Goal: Information Seeking & Learning: Learn about a topic

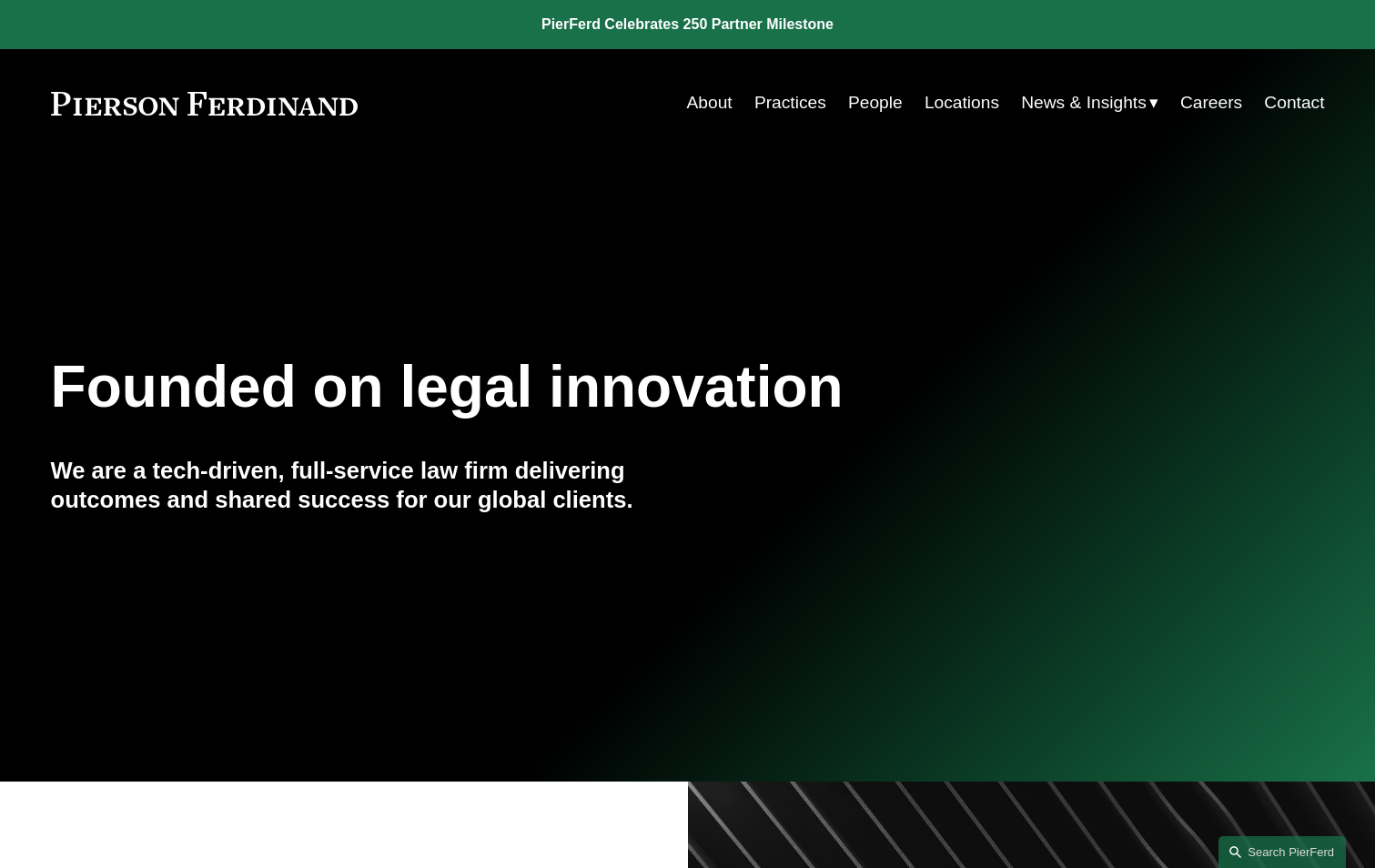
click at [877, 104] on link "People" at bounding box center [875, 103] width 54 height 35
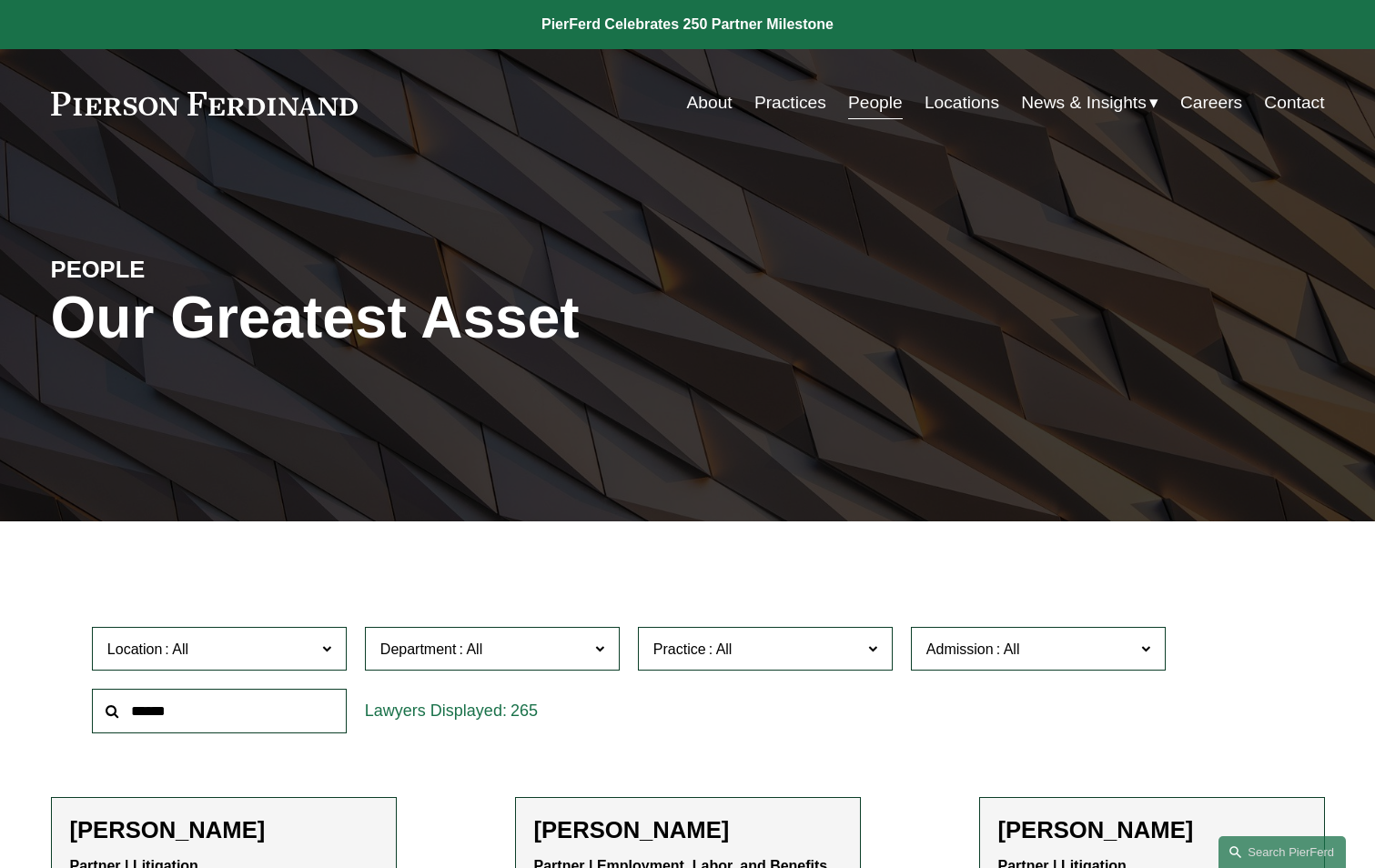
click at [253, 705] on input "text" at bounding box center [219, 711] width 254 height 44
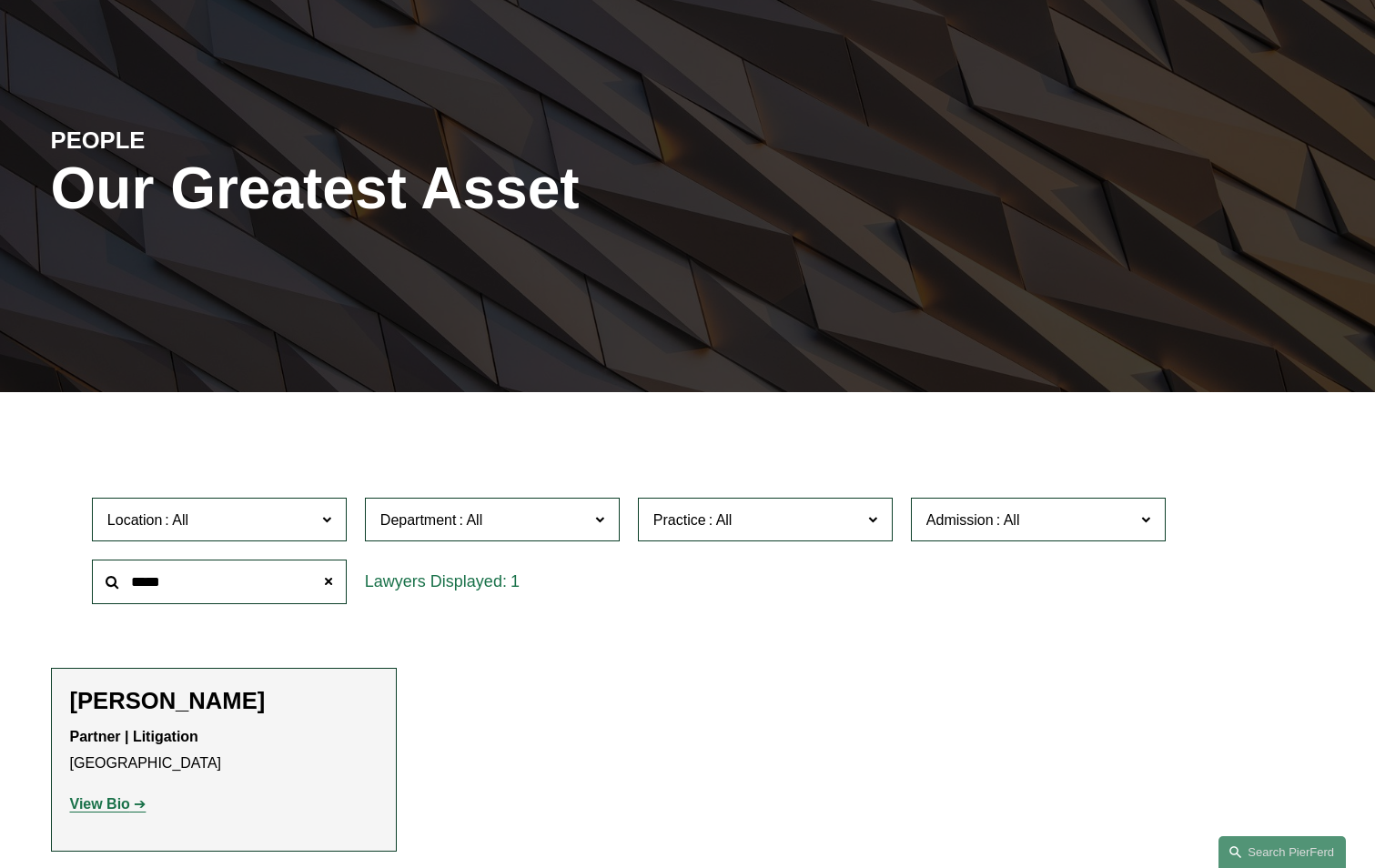
scroll to position [273, 0]
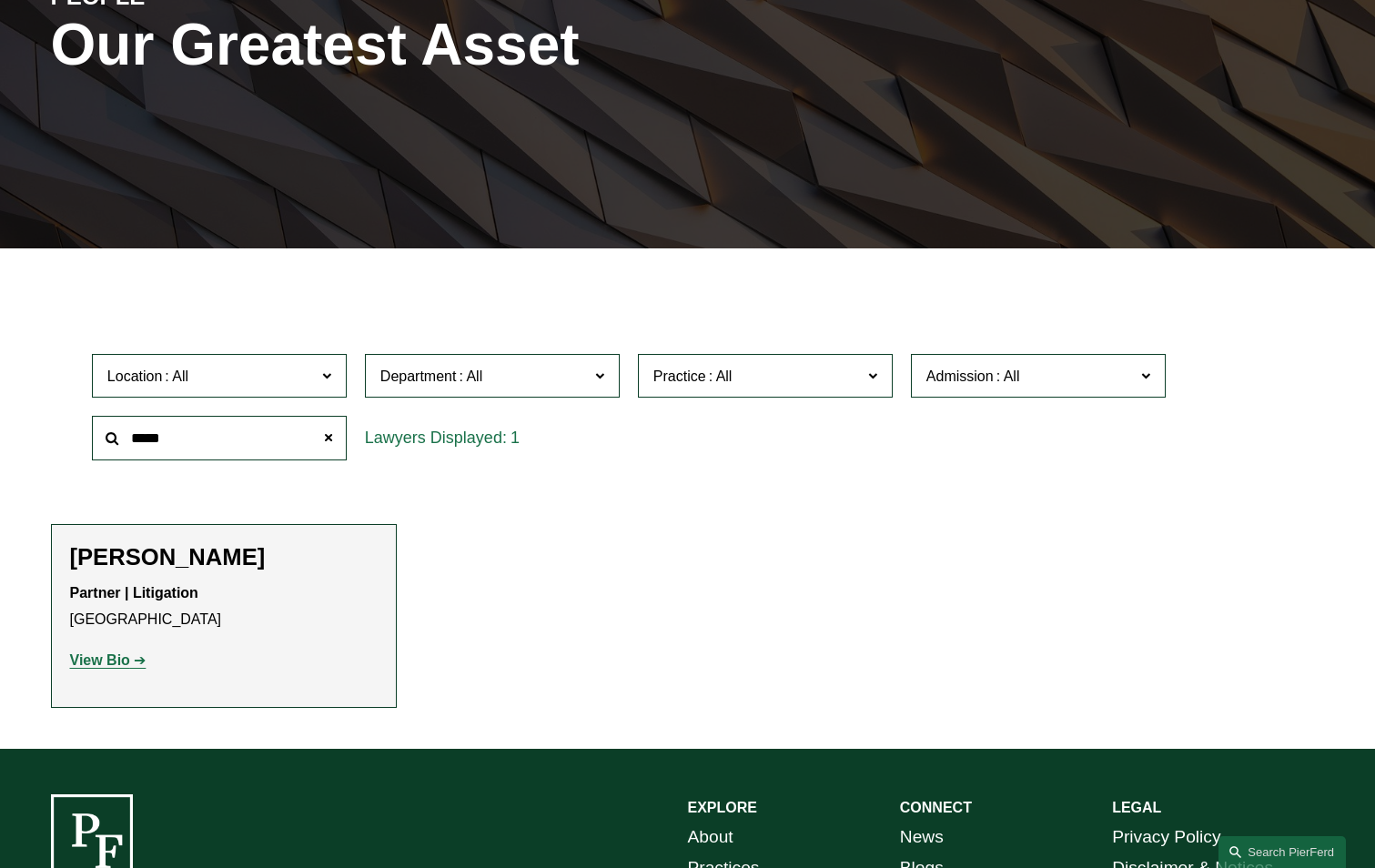
type input "*****"
click at [102, 660] on strong "View Bio" at bounding box center [100, 661] width 60 height 16
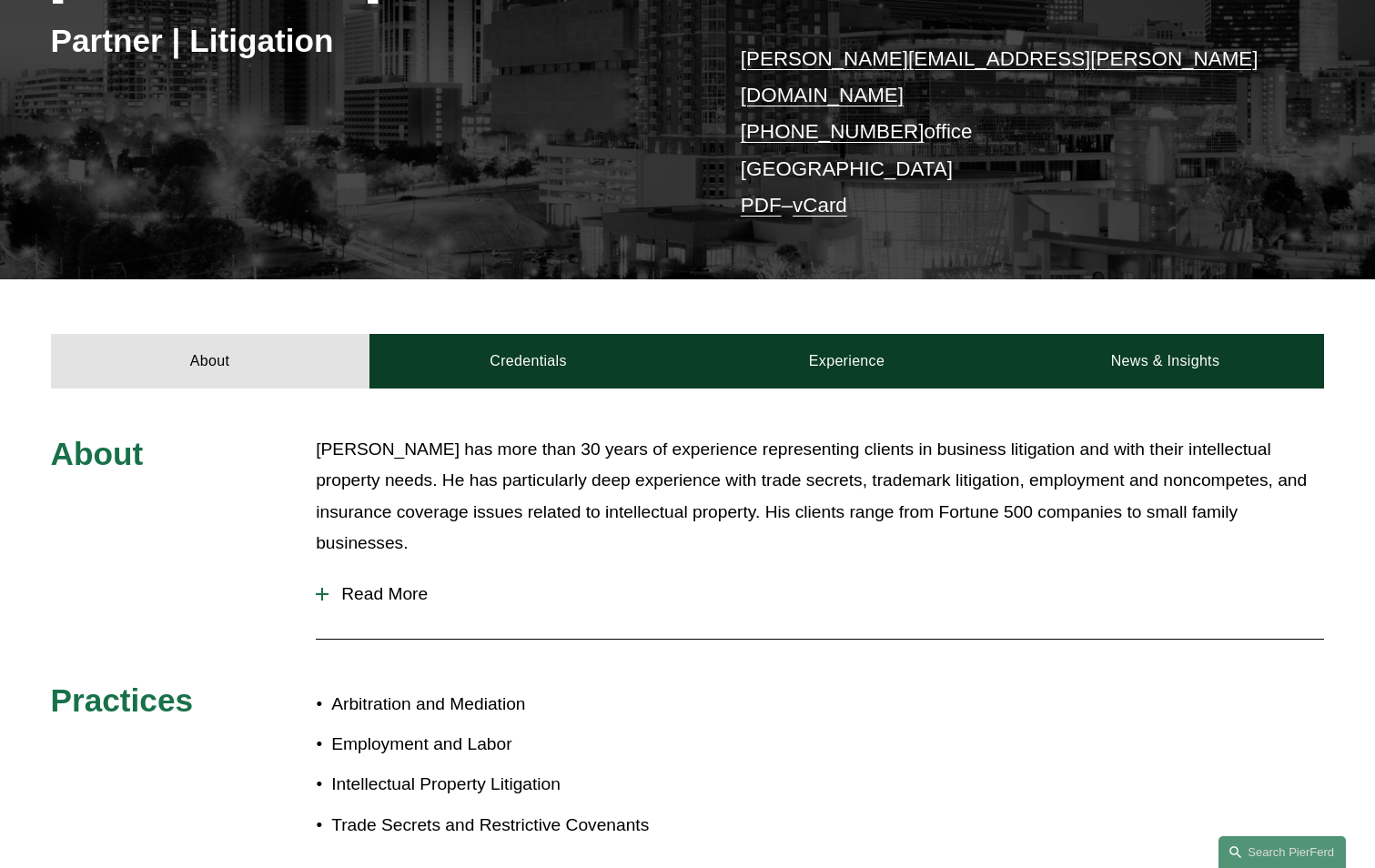
scroll to position [364, 0]
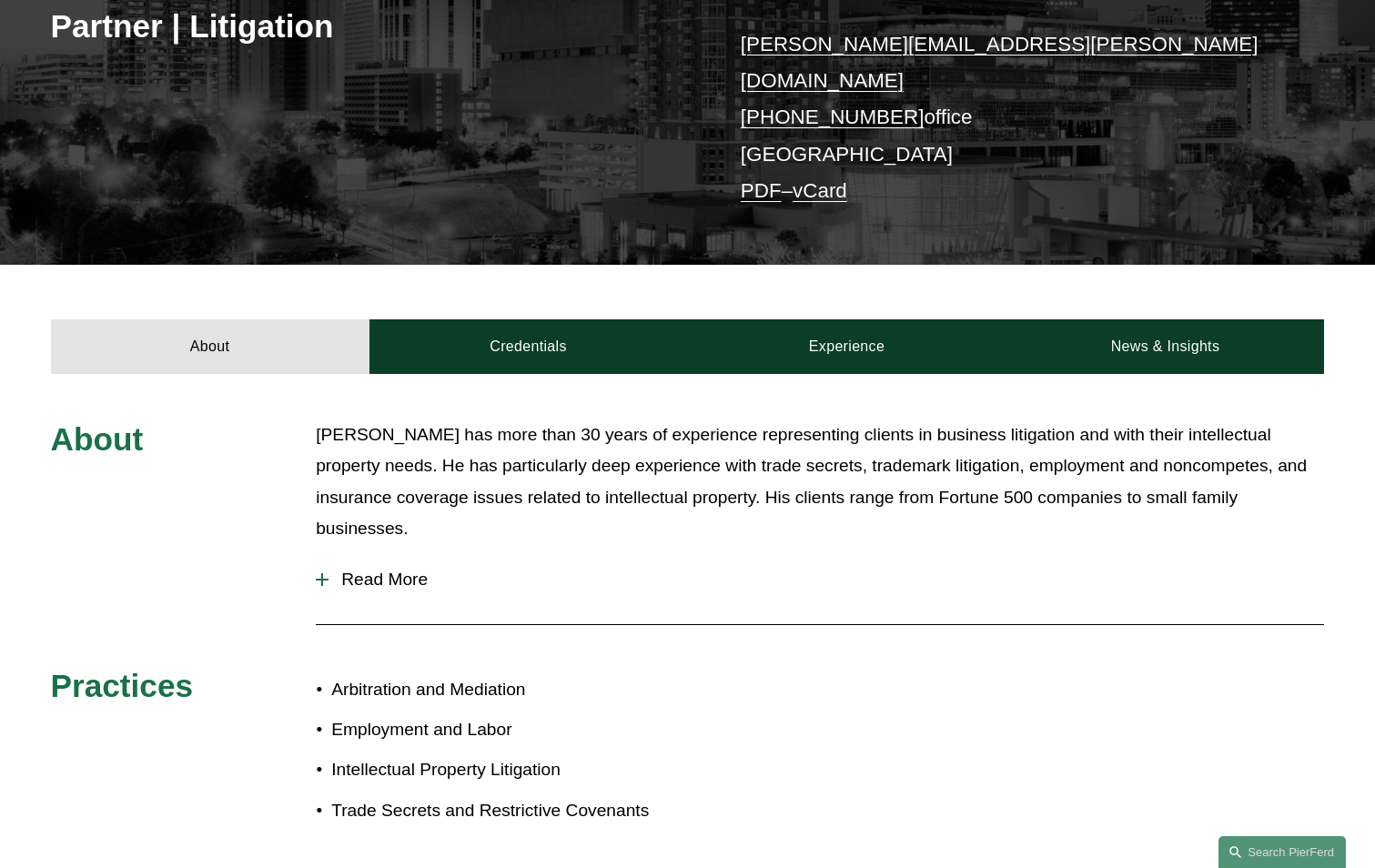
click at [361, 570] on span "Read More" at bounding box center [826, 580] width 995 height 20
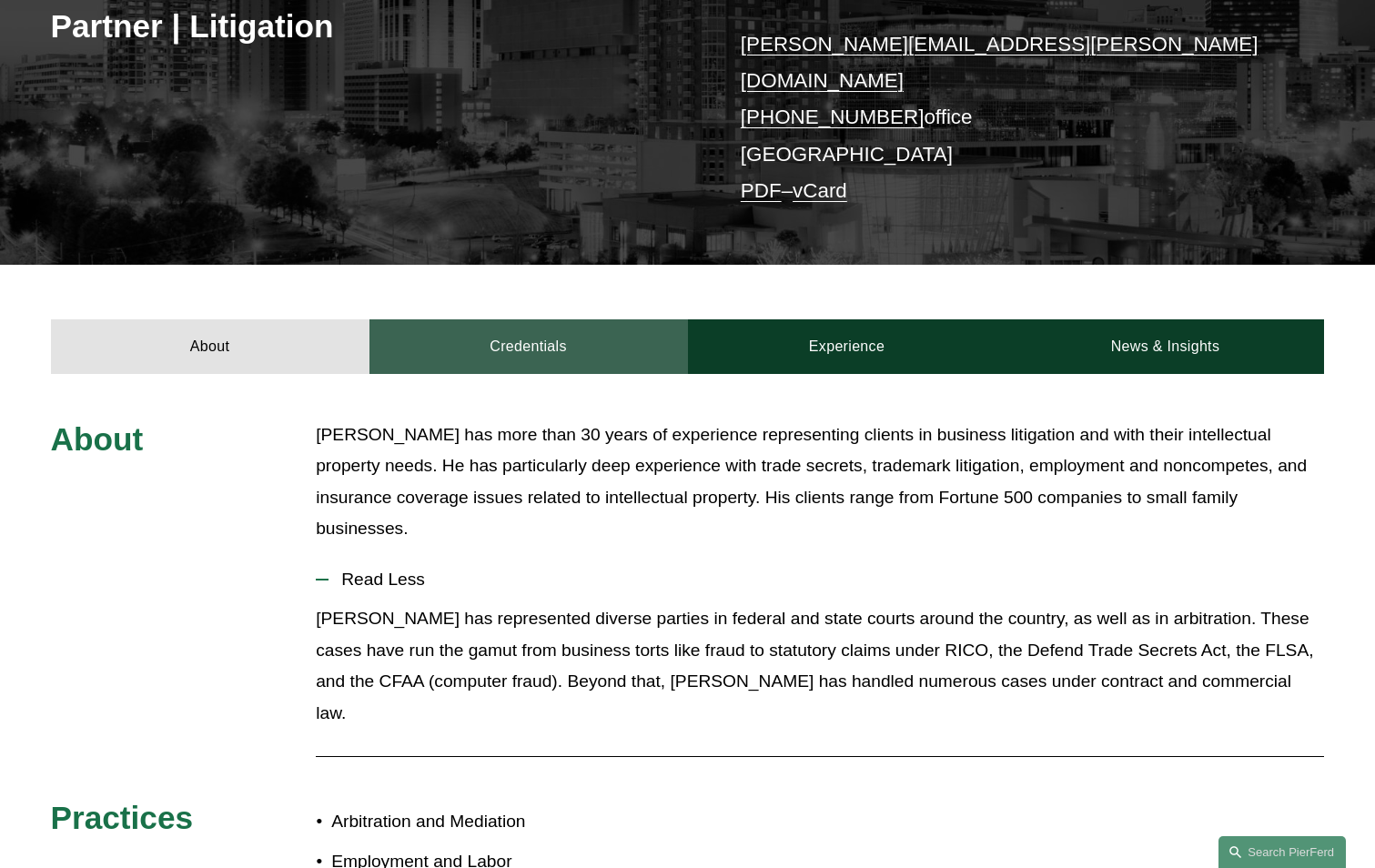
click at [527, 325] on link "Credentials" at bounding box center [529, 346] width 319 height 54
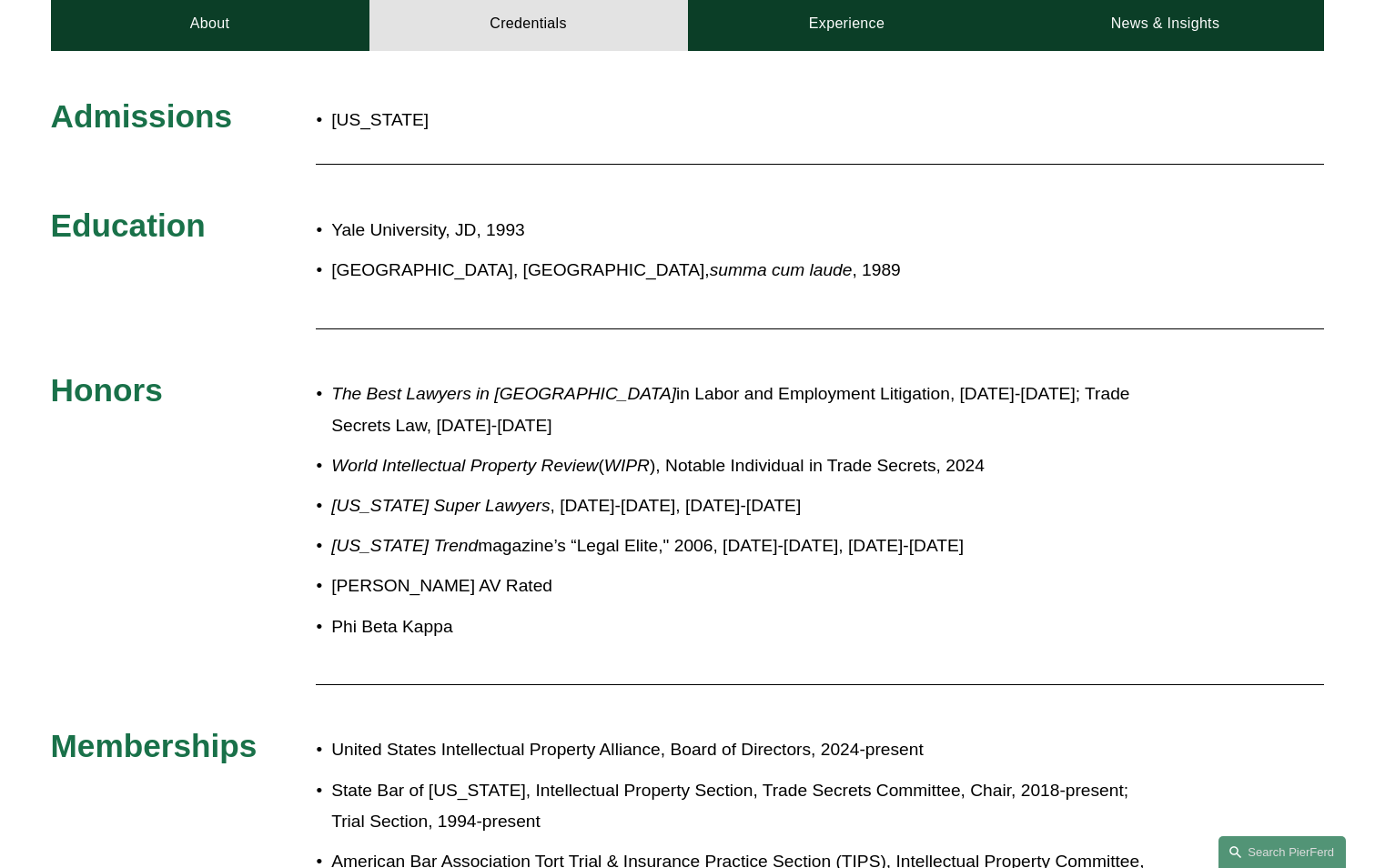
scroll to position [637, 0]
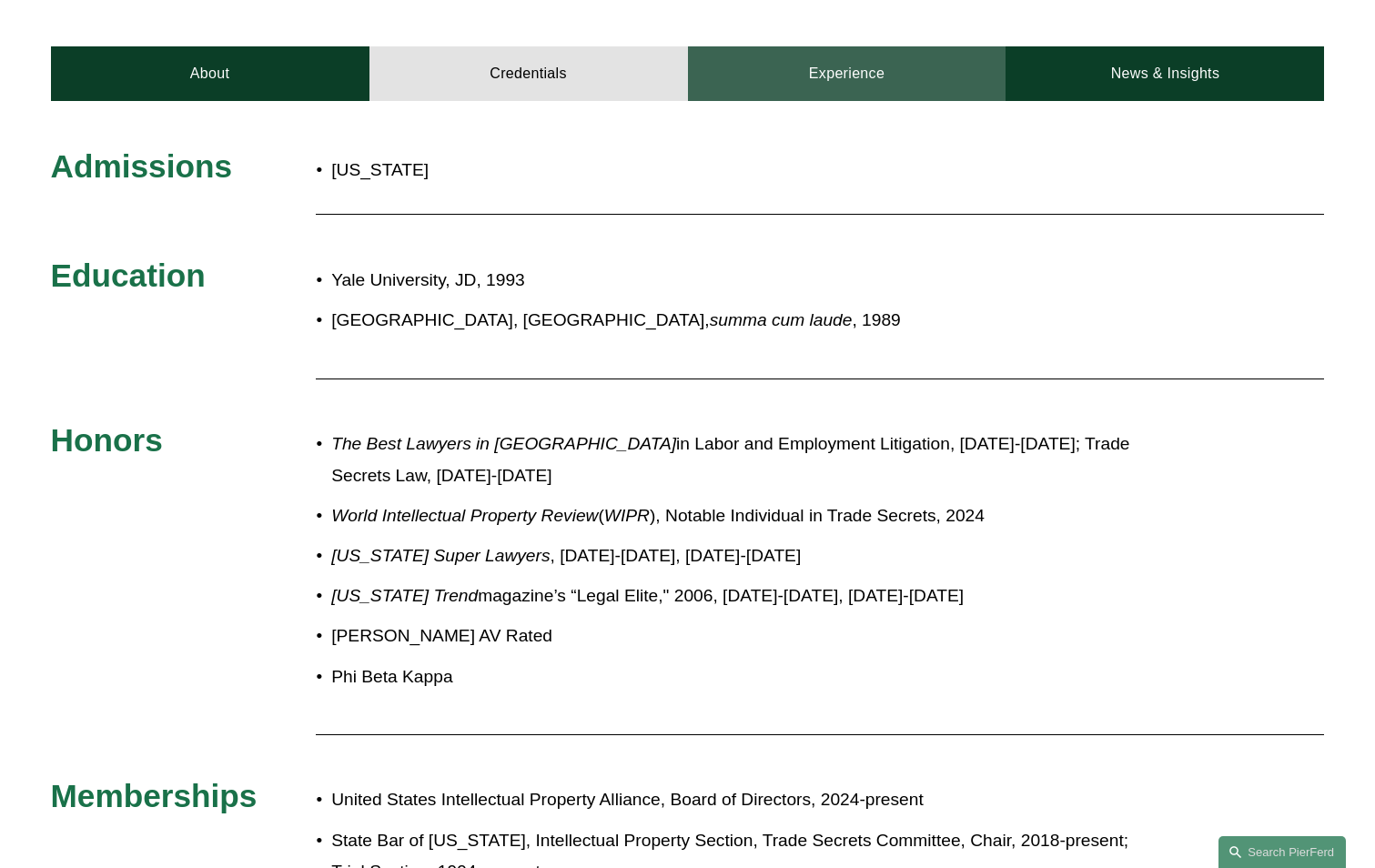
click at [849, 55] on link "Experience" at bounding box center [847, 73] width 319 height 54
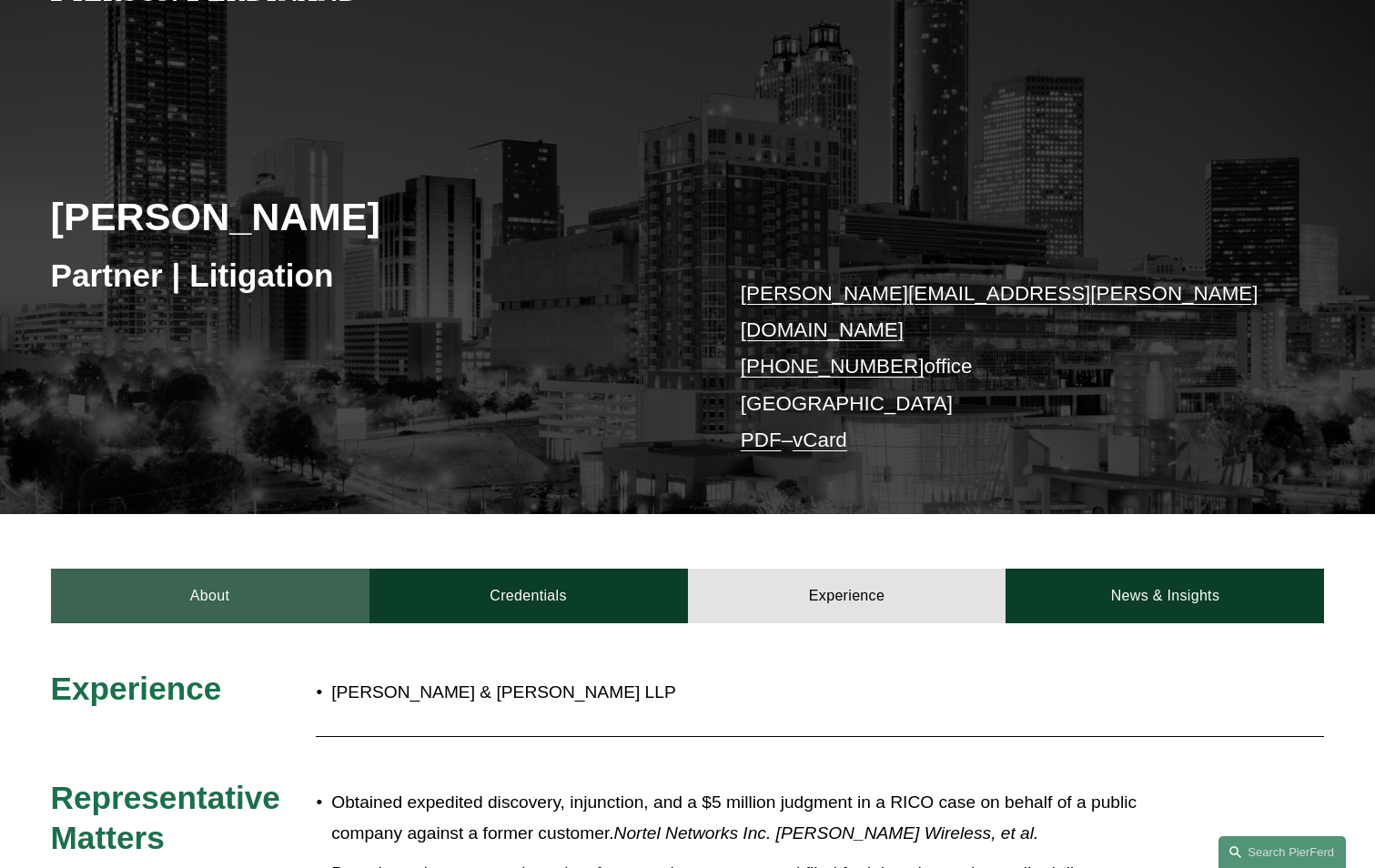
scroll to position [0, 0]
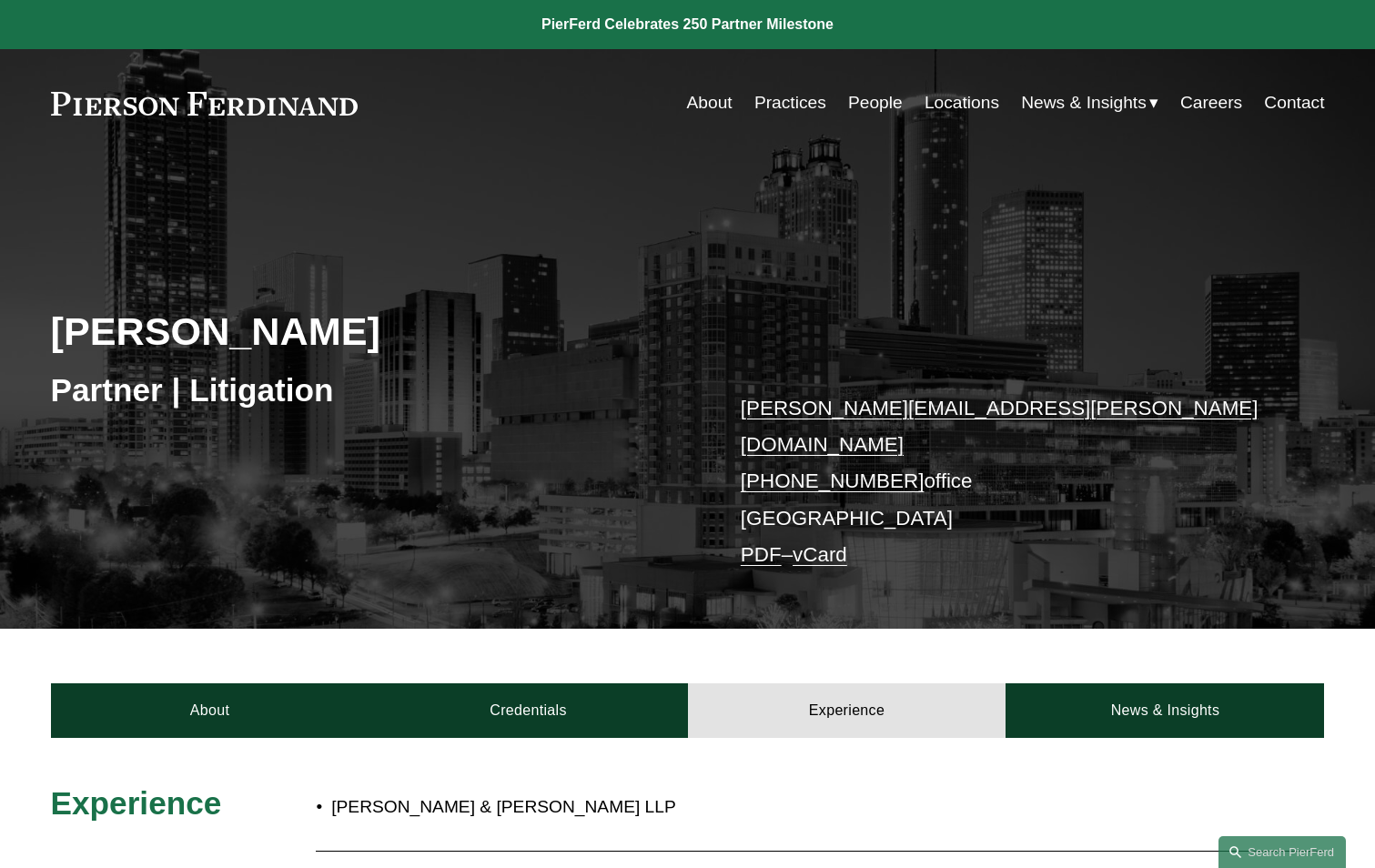
click at [0, 0] on span "Blogs" at bounding box center [0, 0] width 0 height 0
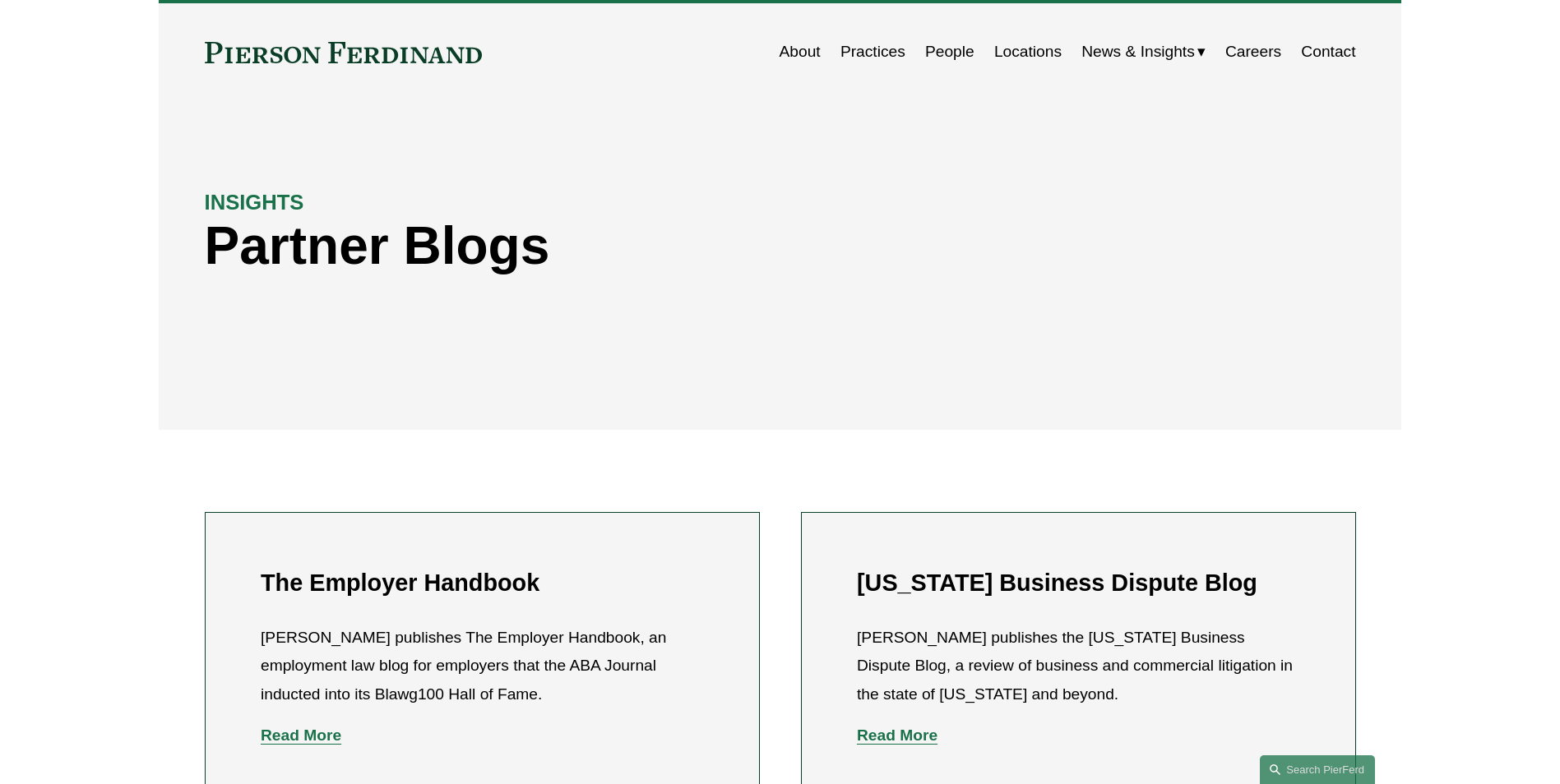
scroll to position [247, 0]
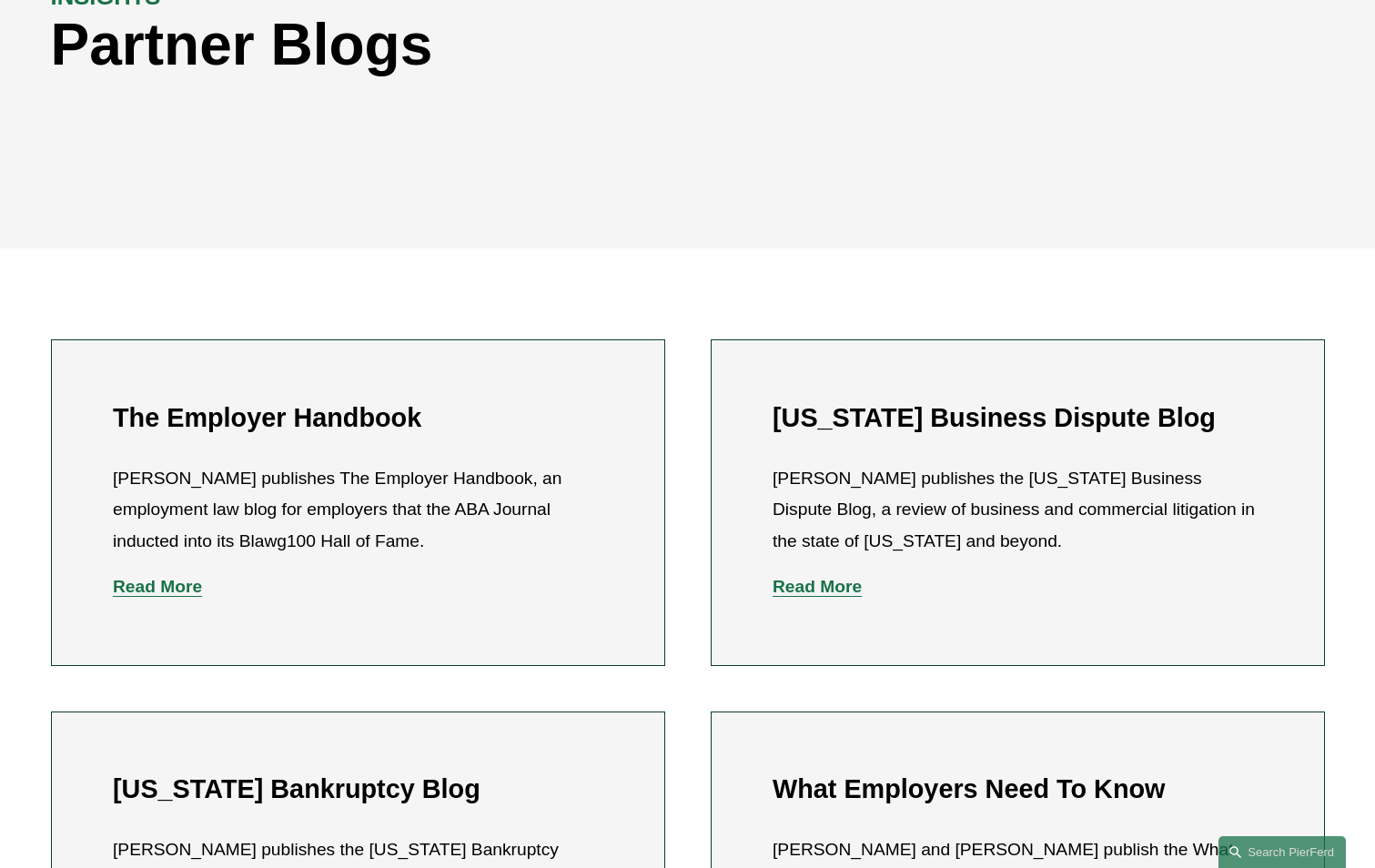
click at [811, 583] on strong "Read More" at bounding box center [817, 586] width 89 height 19
